Goal: Navigation & Orientation: Find specific page/section

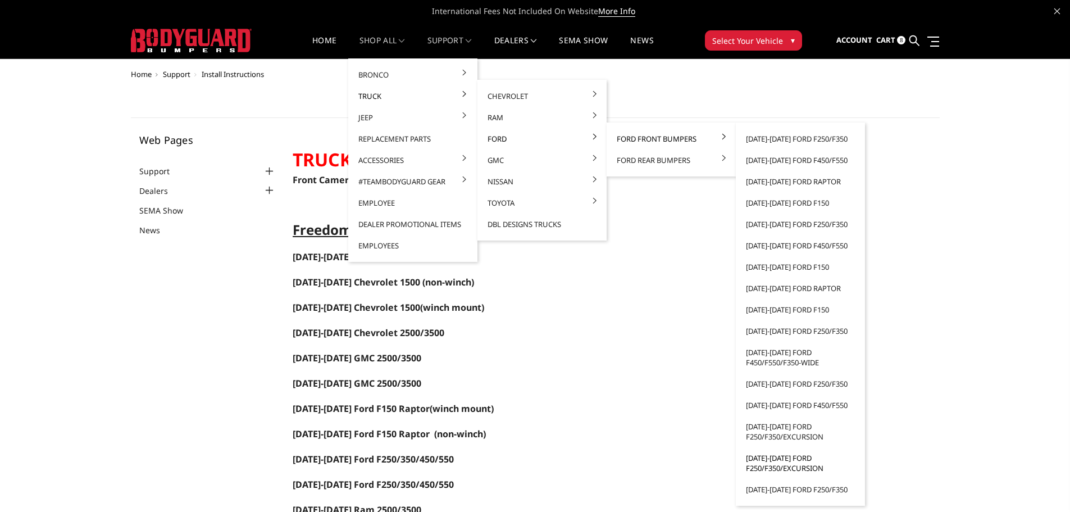
click at [773, 462] on link "[DATE]-[DATE] Ford F250/F350/Excursion" at bounding box center [800, 462] width 120 height 31
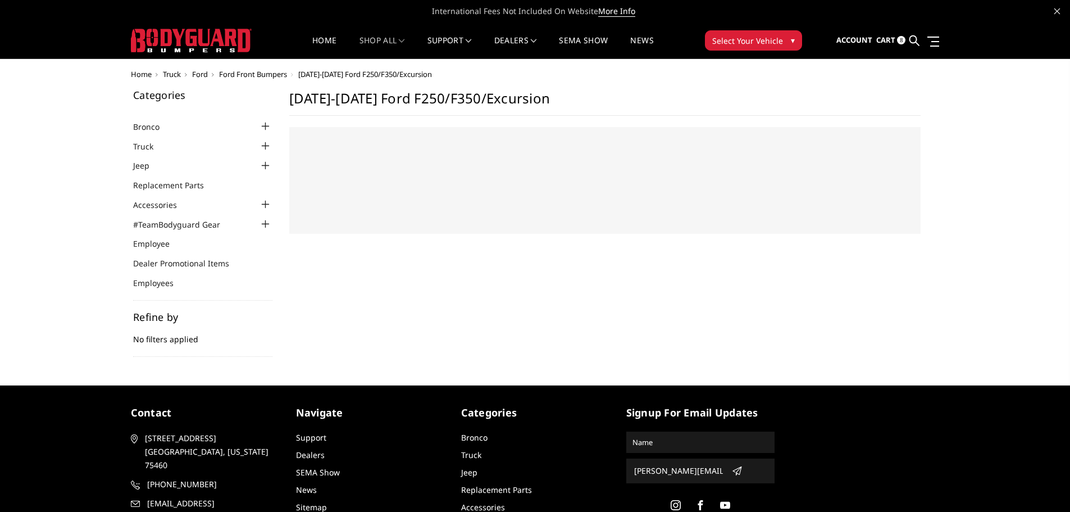
select select "US"
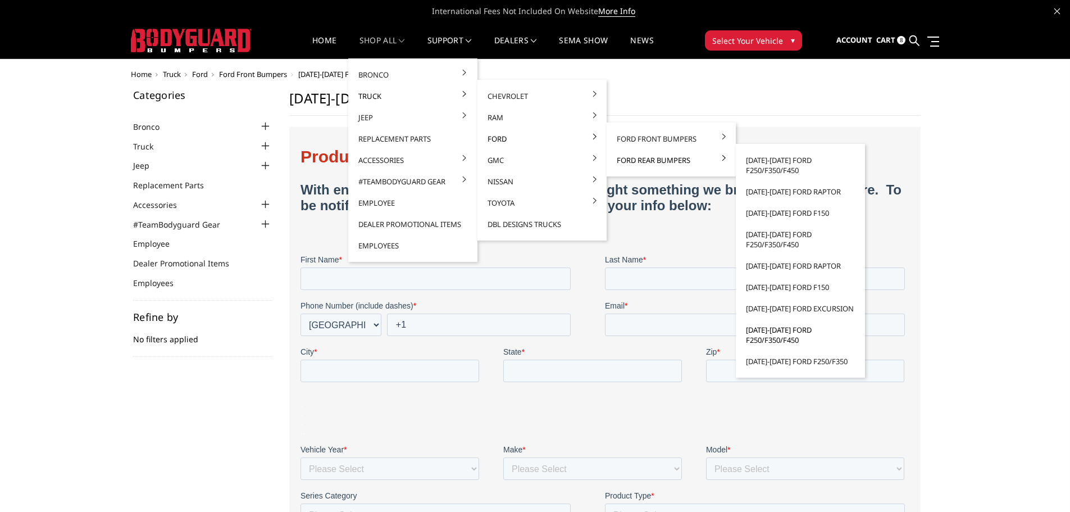
click at [783, 336] on link "[DATE]-[DATE] Ford F250/F350/F450" at bounding box center [800, 334] width 120 height 31
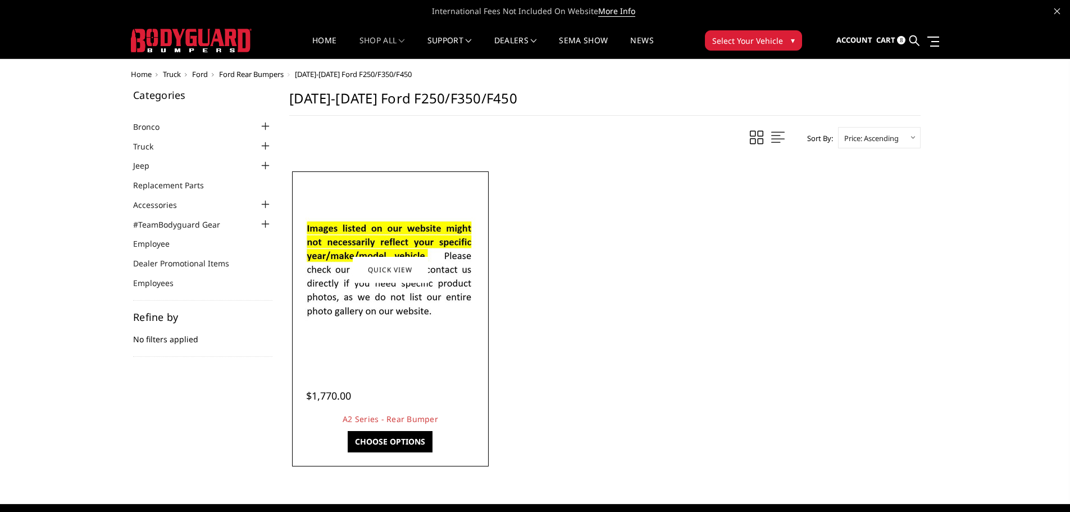
click at [380, 320] on img at bounding box center [391, 269] width 180 height 122
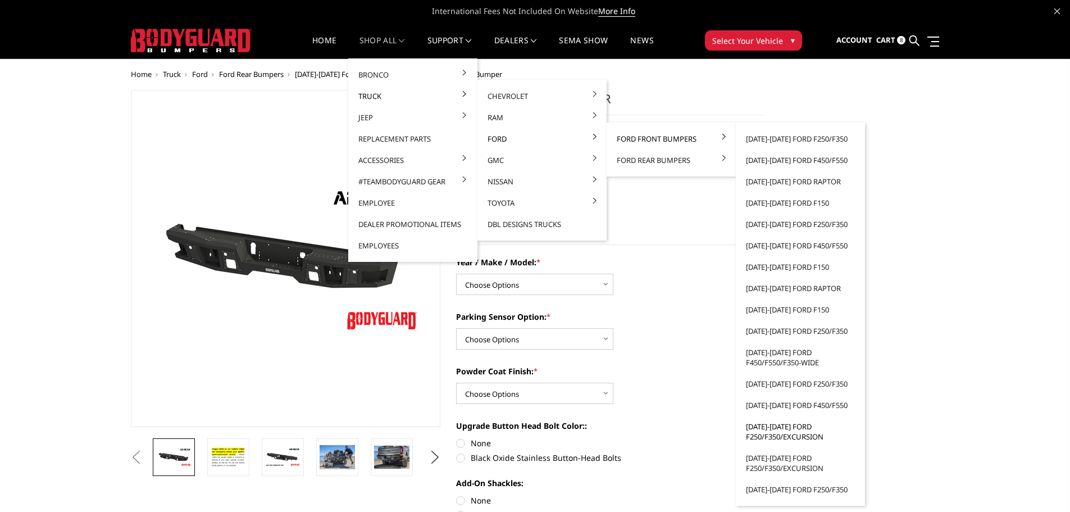
click at [776, 433] on link "[DATE]-[DATE] Ford F250/F350/Excursion" at bounding box center [800, 431] width 120 height 31
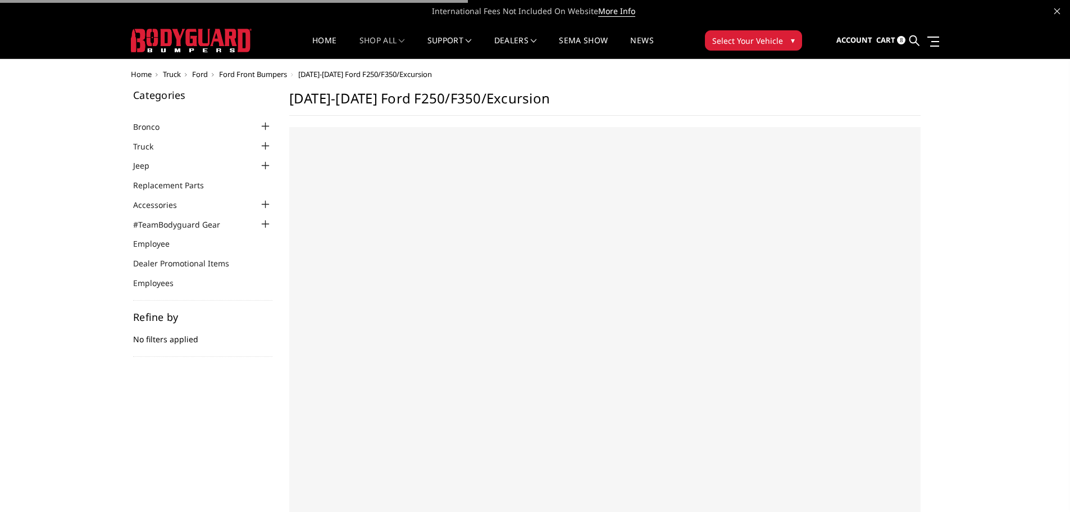
select select "US"
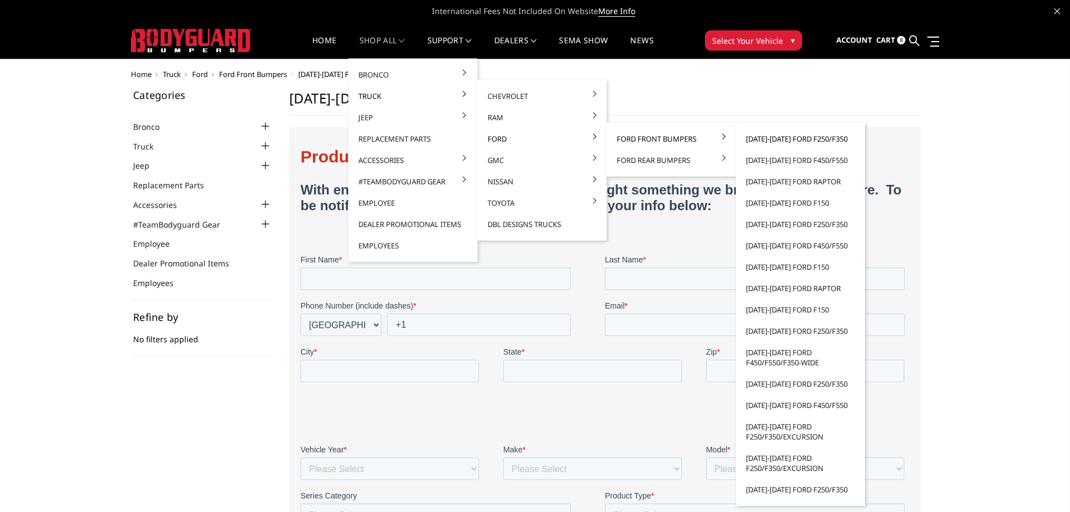
click at [786, 142] on link "[DATE]-[DATE] Ford F250/F350" at bounding box center [800, 138] width 120 height 21
